Goal: Information Seeking & Learning: Learn about a topic

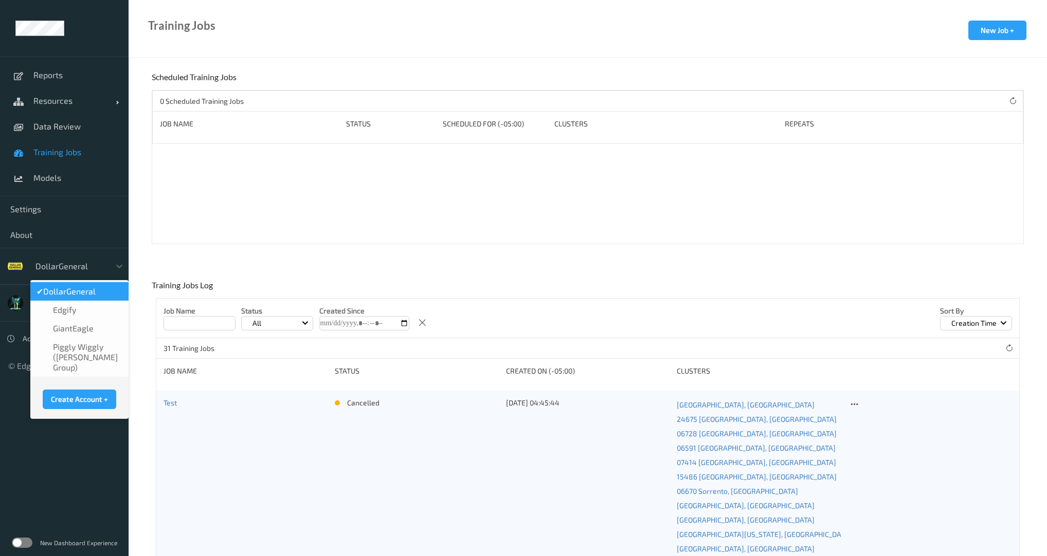
click at [93, 263] on div at bounding box center [69, 266] width 69 height 12
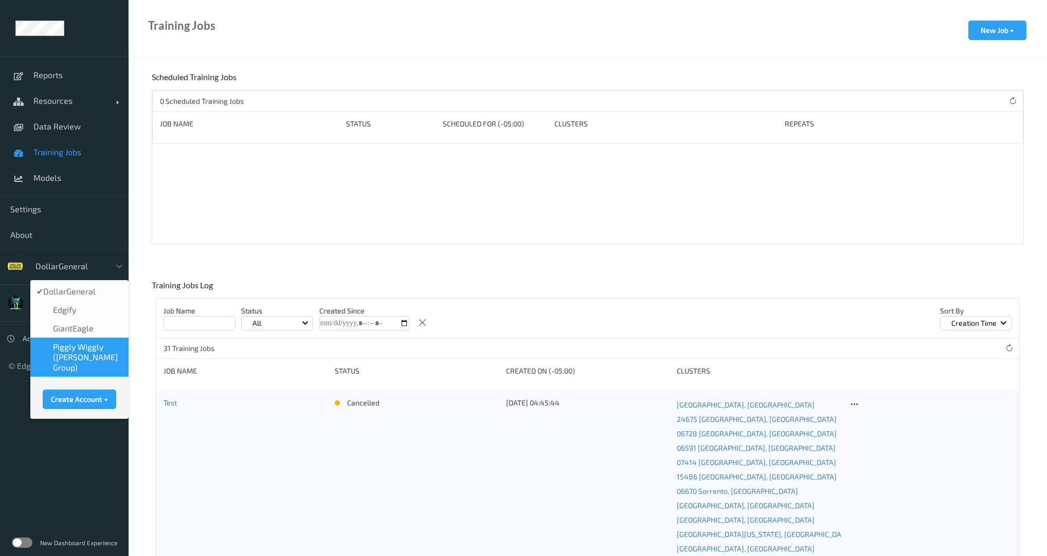
click at [88, 350] on span "Piggly Wiggly ([PERSON_NAME] Group)" at bounding box center [87, 357] width 69 height 31
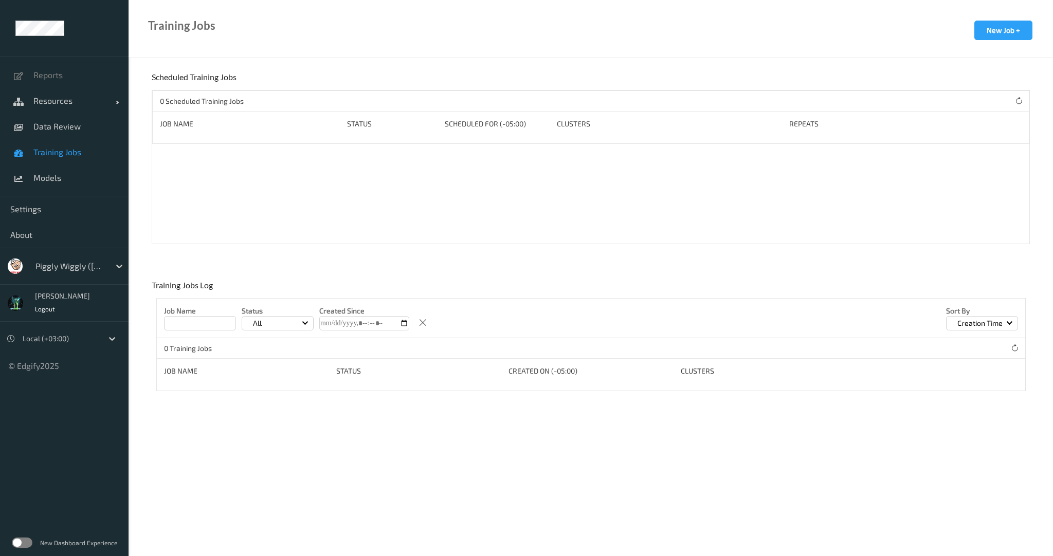
click at [59, 155] on span "Training Jobs" at bounding box center [75, 152] width 85 height 10
click at [63, 127] on span "Data Review" at bounding box center [75, 126] width 85 height 10
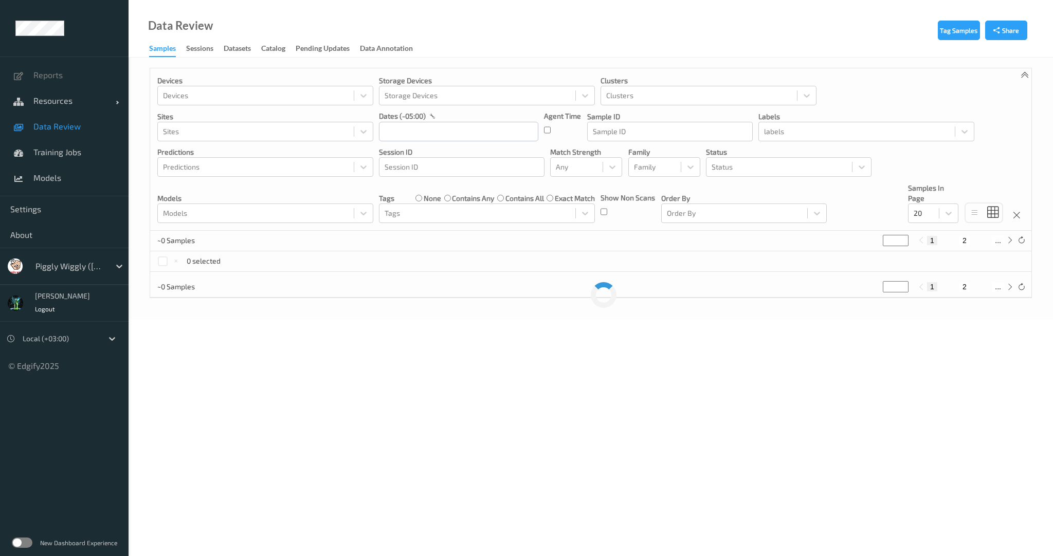
click at [201, 43] on link "Sessions" at bounding box center [205, 49] width 38 height 14
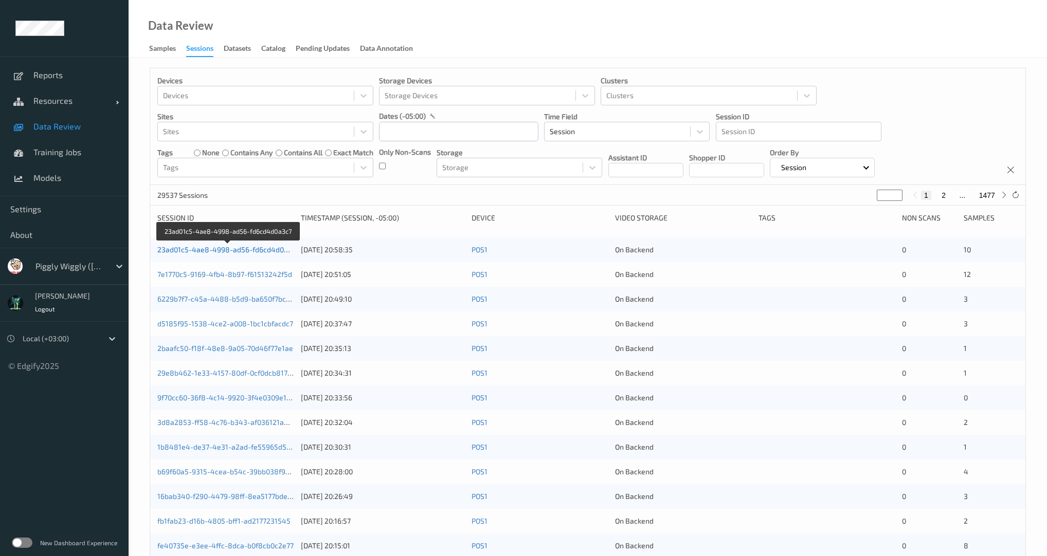
click at [236, 247] on link "23ad01c5-4ae8-4998-ad56-fd6cd4d0a3c7" at bounding box center [228, 249] width 142 height 9
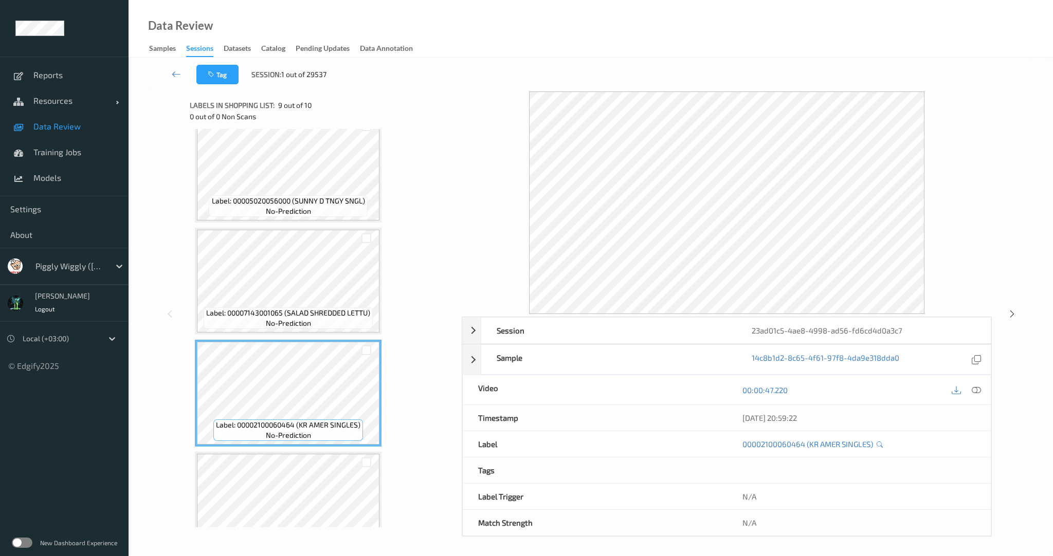
scroll to position [728, 0]
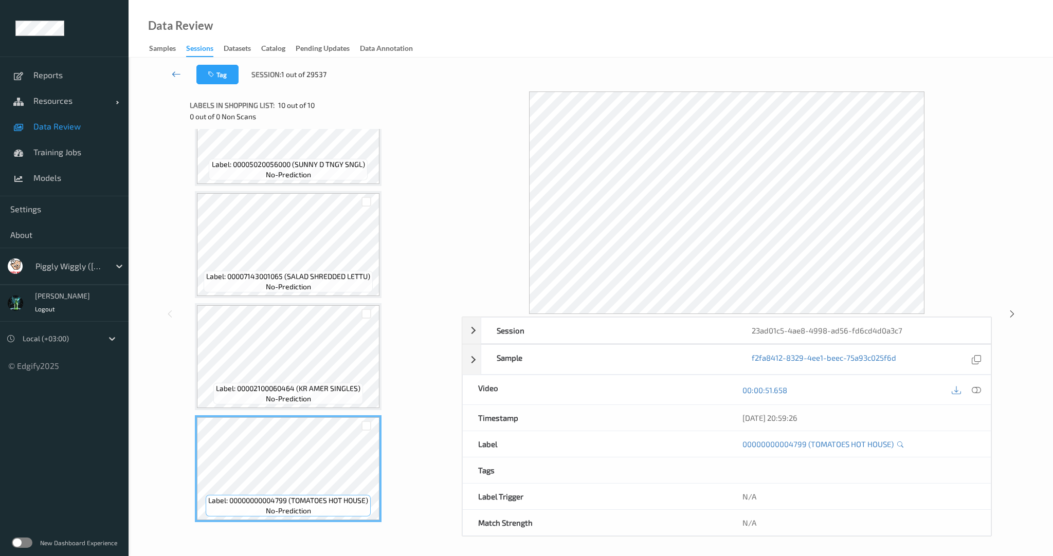
click at [171, 69] on link at bounding box center [177, 75] width 40 height 20
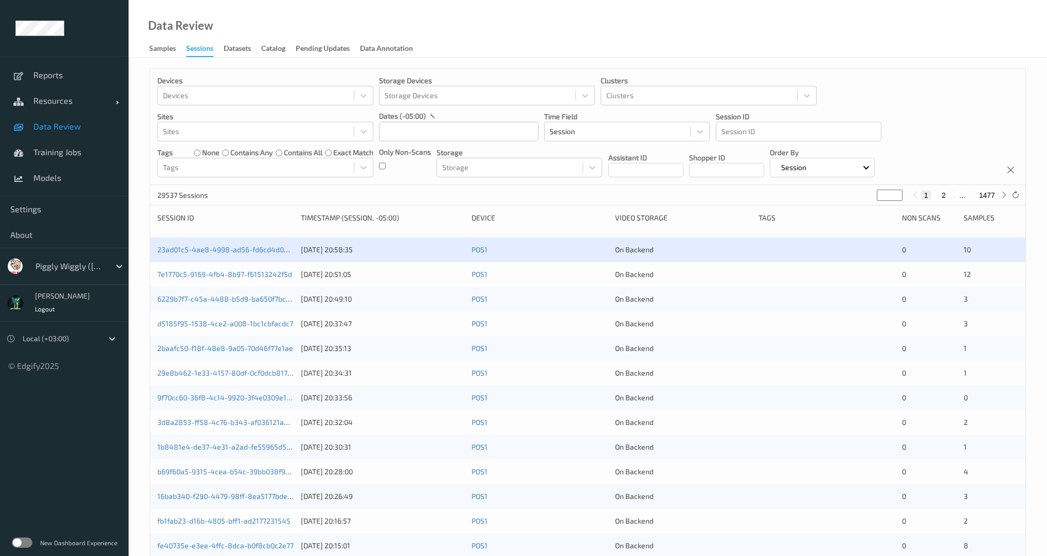
click at [240, 281] on div "7e1770c5-9169-4fb4-8b97-f61513242f5d 03/09/2025 20:51:05 POS1 On Backend 0 12" at bounding box center [587, 274] width 875 height 25
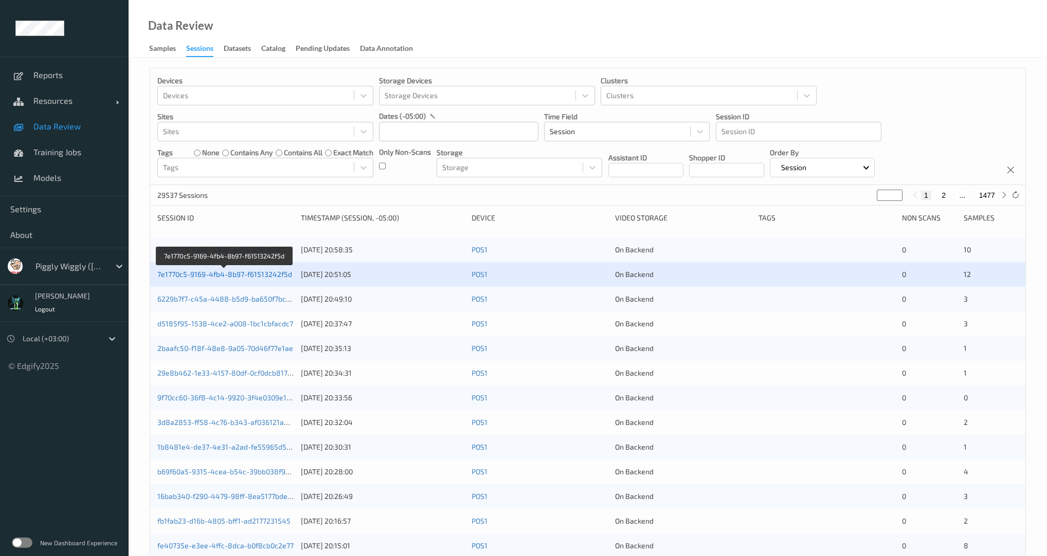
click at [247, 276] on link "7e1770c5-9169-4fb4-8b97-f61513242f5d" at bounding box center [224, 274] width 135 height 9
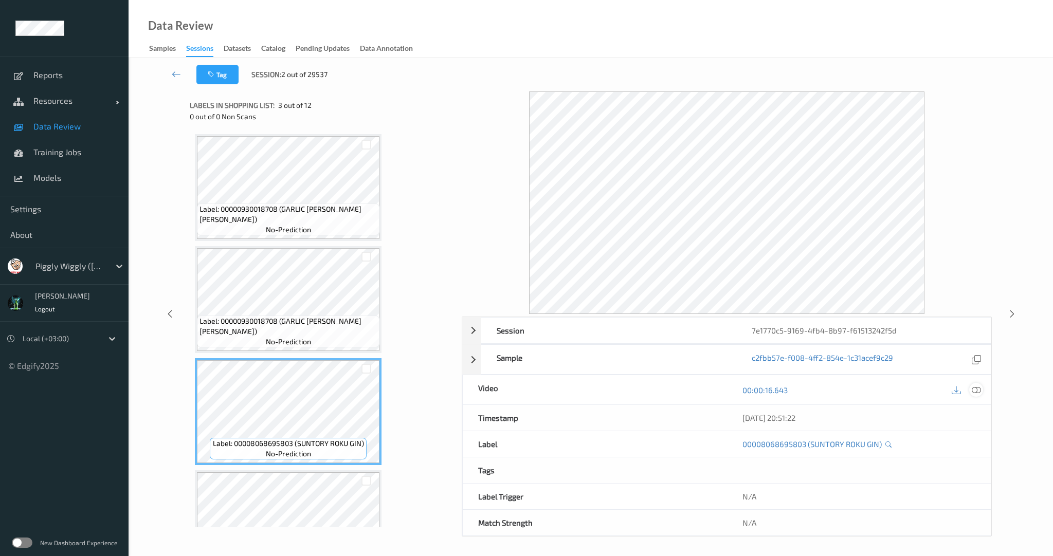
click at [978, 389] on icon at bounding box center [976, 390] width 9 height 9
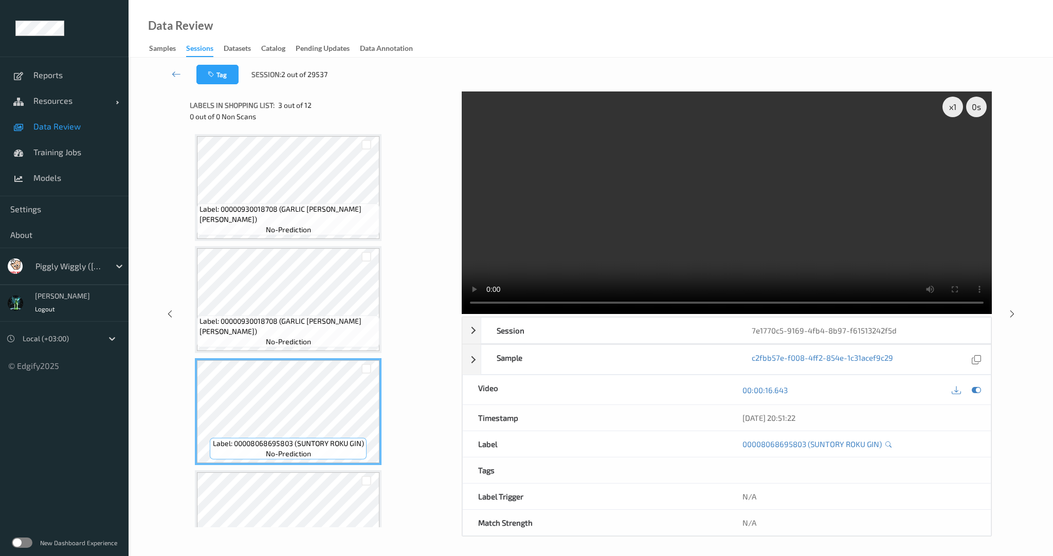
click at [616, 211] on video at bounding box center [727, 203] width 530 height 223
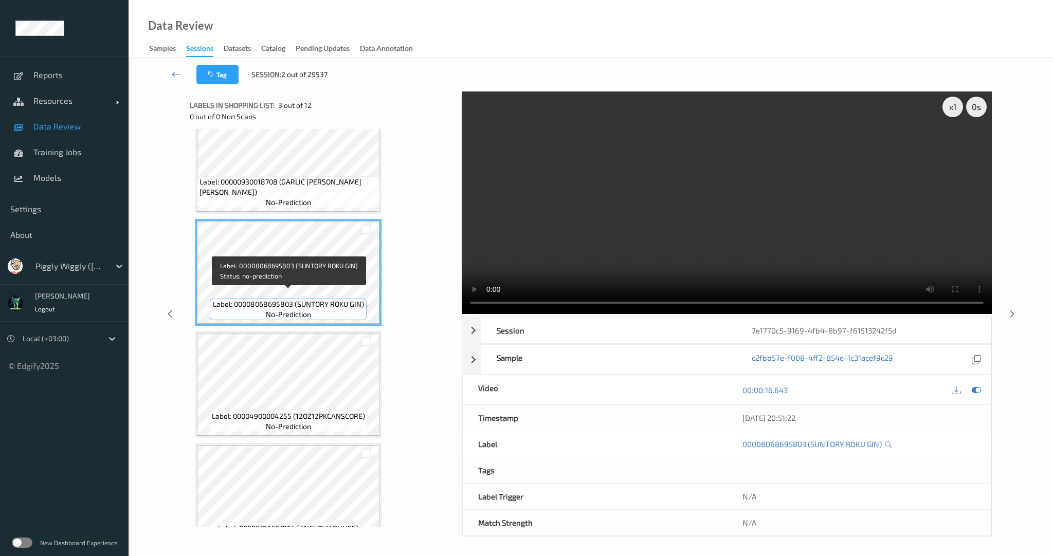
scroll to position [148, 0]
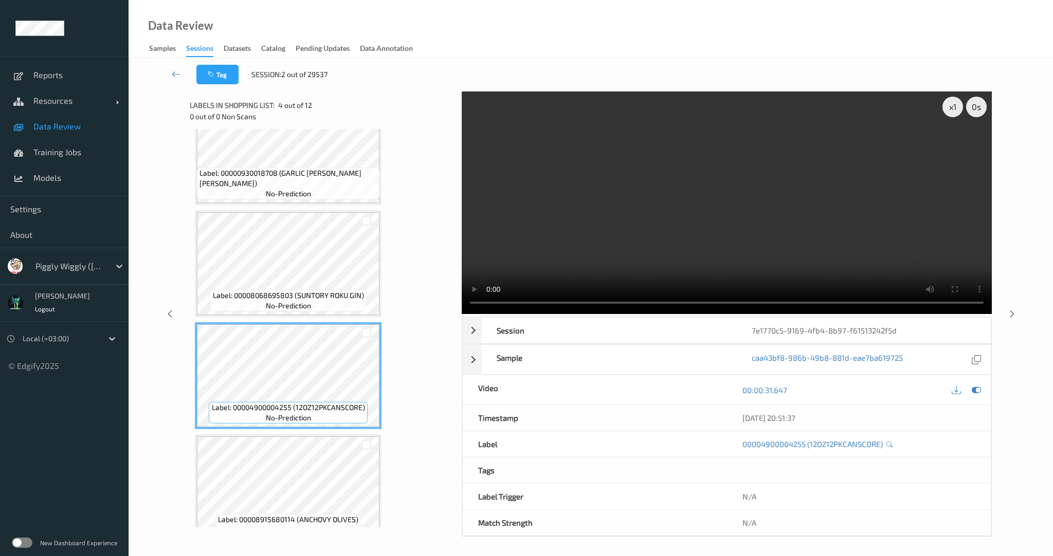
click at [594, 225] on video at bounding box center [727, 203] width 530 height 223
click at [599, 261] on video at bounding box center [727, 203] width 530 height 223
